Goal: Task Accomplishment & Management: Use online tool/utility

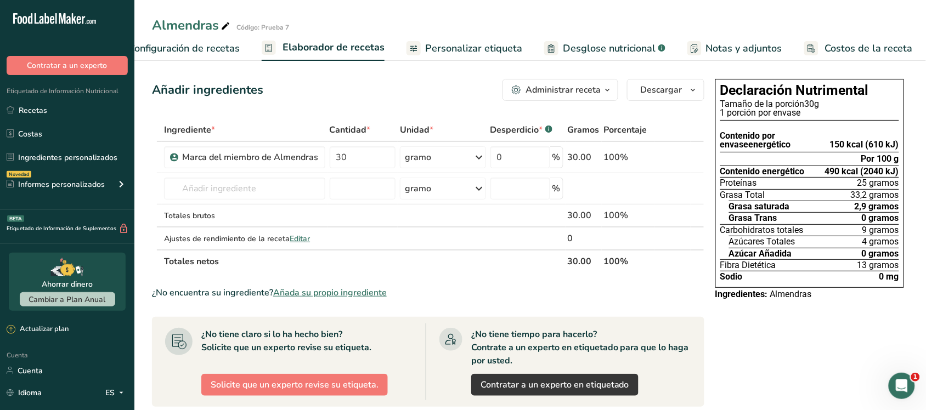
drag, startPoint x: 66, startPoint y: 108, endPoint x: 143, endPoint y: 118, distance: 77.4
click at [66, 108] on link "Recetas" at bounding box center [67, 110] width 134 height 21
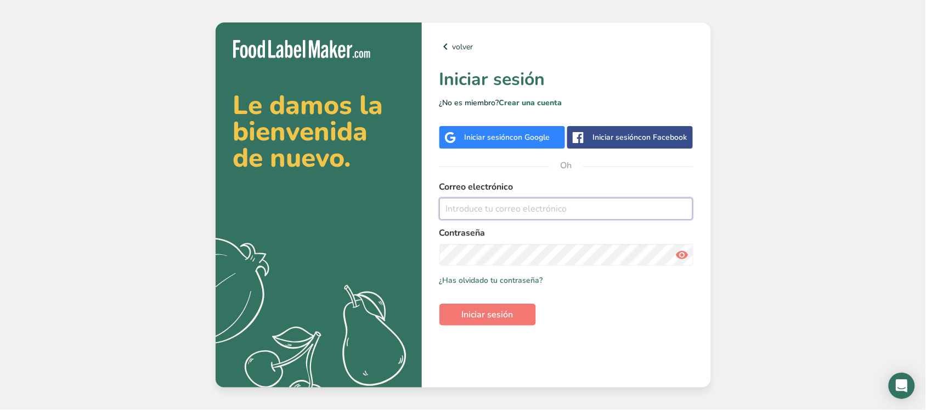
click at [508, 209] on input "email" at bounding box center [566, 209] width 254 height 22
click at [530, 136] on font "con Google" at bounding box center [530, 137] width 40 height 10
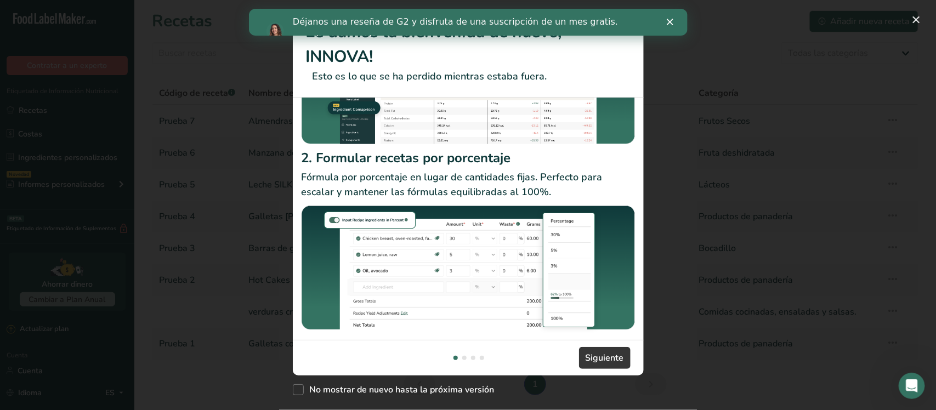
scroll to position [144, 0]
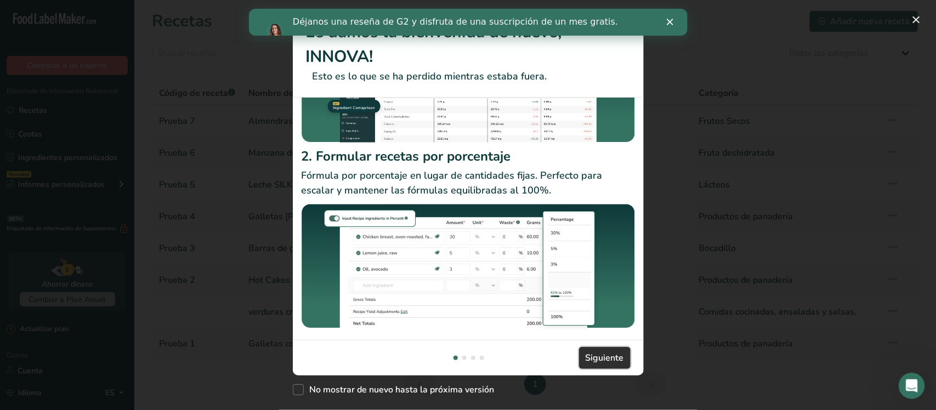
click at [604, 359] on font "Siguiente" at bounding box center [605, 358] width 38 height 12
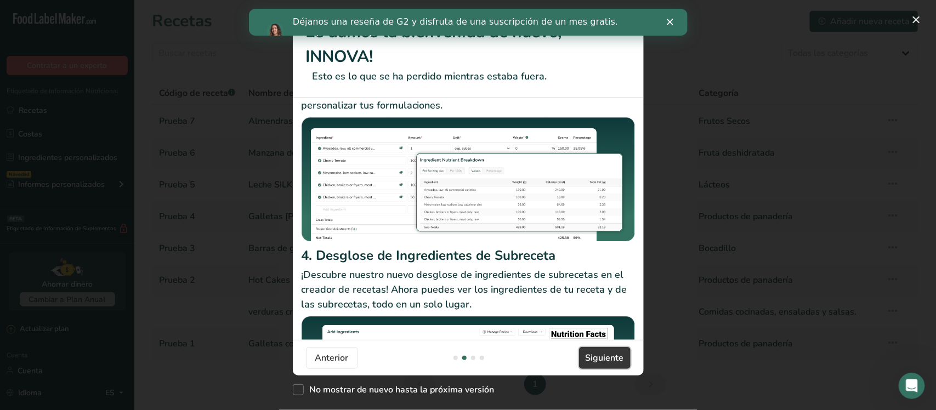
scroll to position [181, 0]
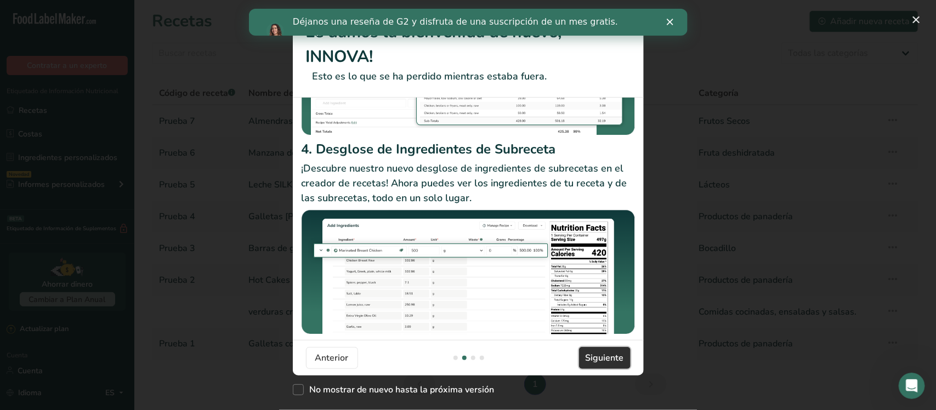
click at [602, 354] on font "Siguiente" at bounding box center [605, 358] width 38 height 12
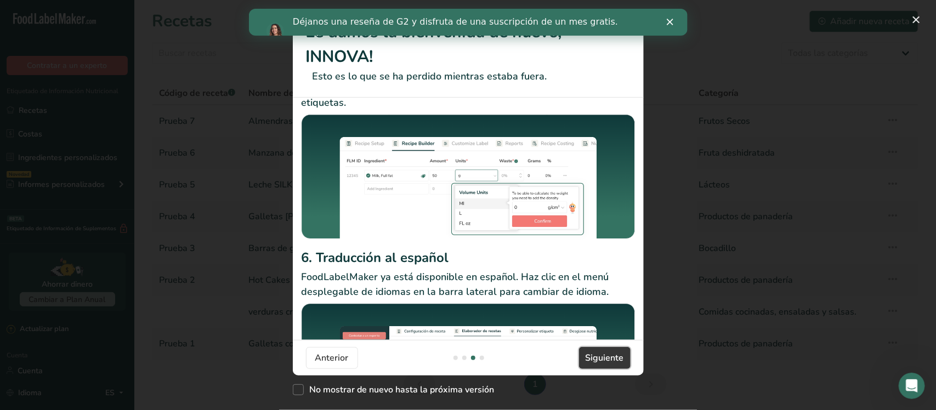
scroll to position [171, 0]
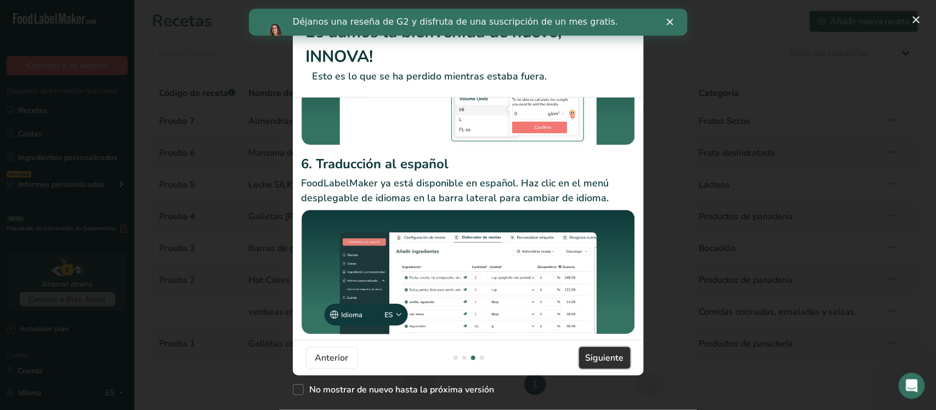
click at [602, 352] on font "Siguiente" at bounding box center [605, 358] width 38 height 12
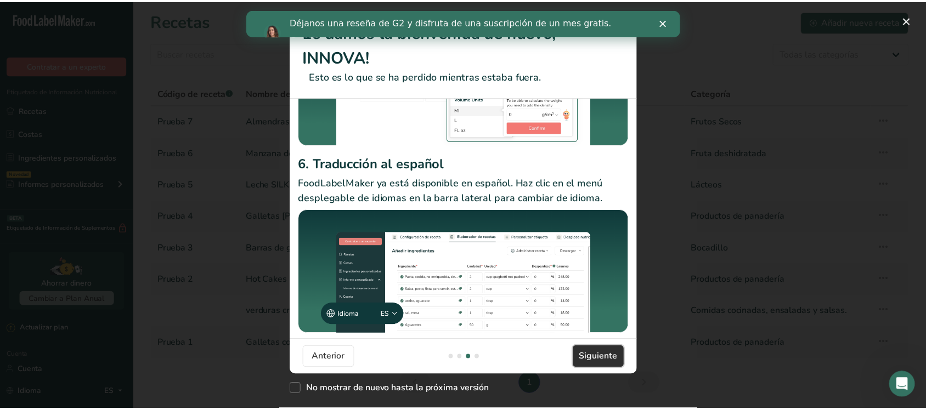
scroll to position [0, 1053]
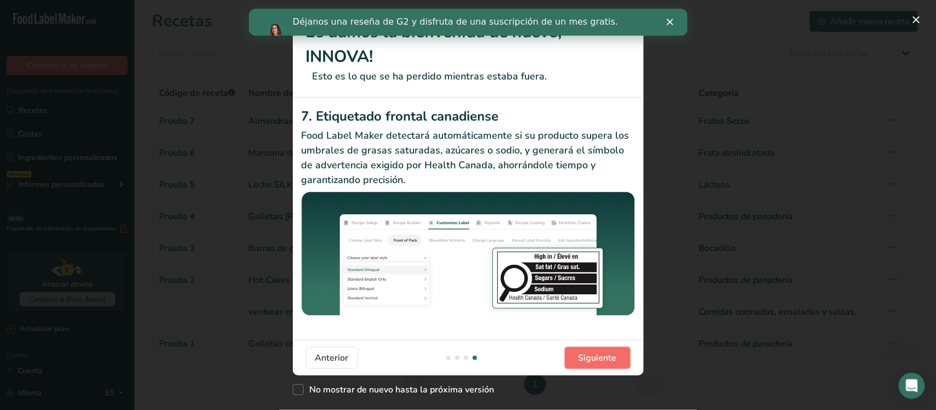
click at [584, 354] on font "Siguiente" at bounding box center [598, 358] width 38 height 12
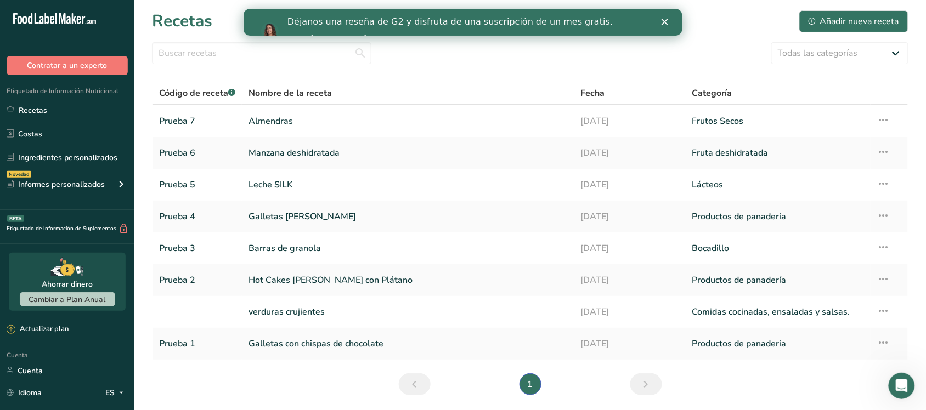
click at [667, 21] on icon "Cerrar" at bounding box center [664, 22] width 7 height 7
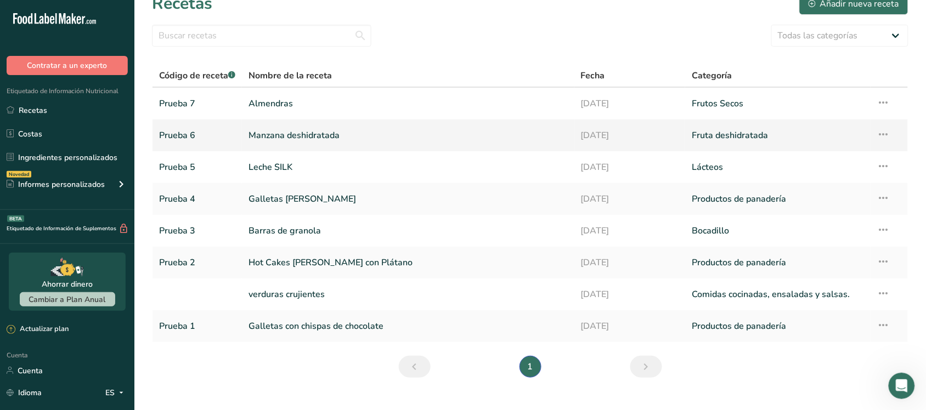
scroll to position [0, 0]
